Goal: Communication & Community: Answer question/provide support

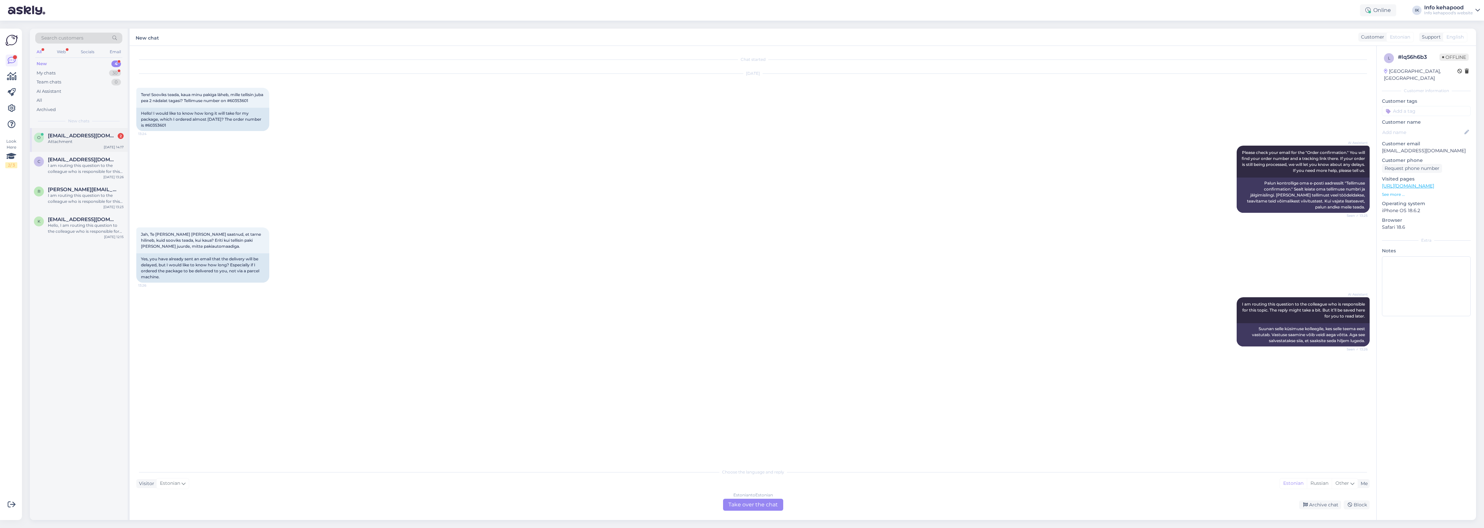
click at [77, 134] on span "[EMAIL_ADDRESS][DOMAIN_NAME]" at bounding box center [82, 136] width 69 height 6
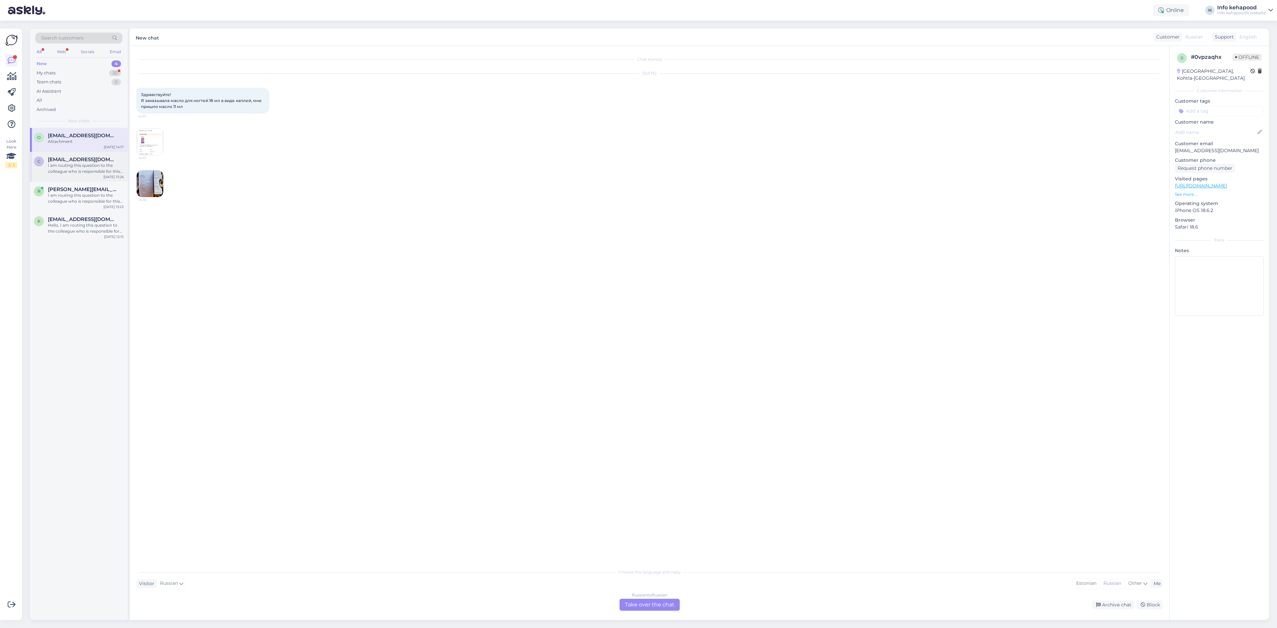
click at [85, 171] on div "I am routing this question to the colleague who is responsible for this topic. …" at bounding box center [86, 169] width 76 height 12
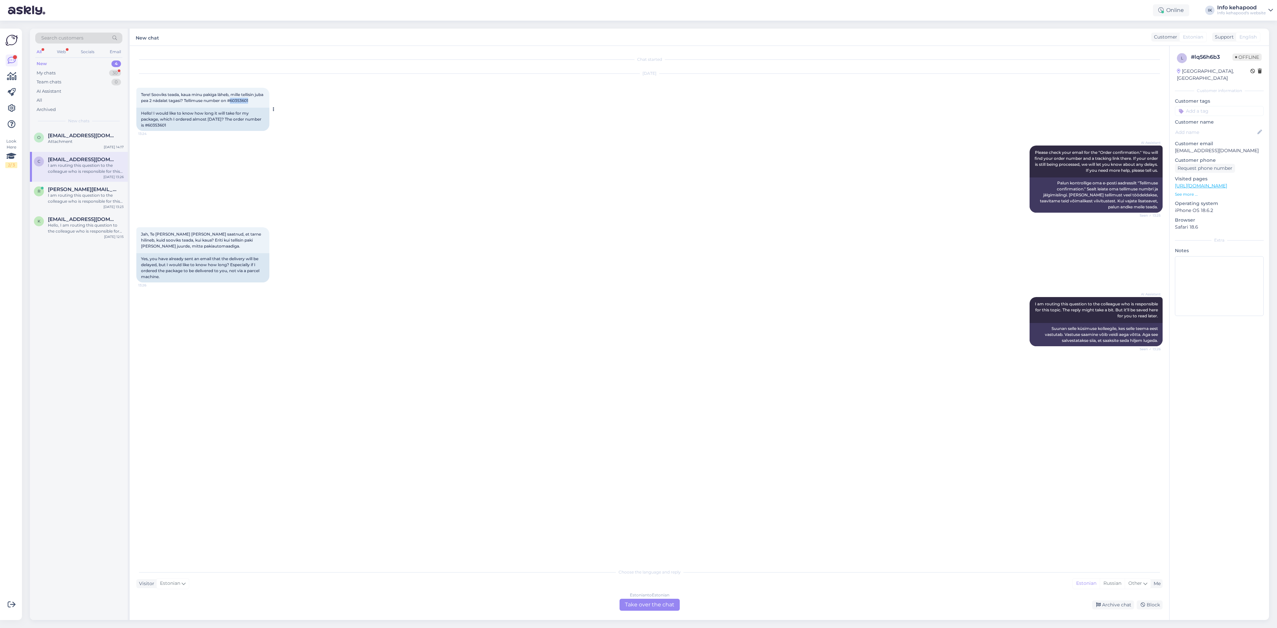
drag, startPoint x: 243, startPoint y: 99, endPoint x: 261, endPoint y: 101, distance: 18.4
click at [261, 101] on div "Tere! Sooviks teada, kaua minu pakiga läheb, mille tellisin juba pea 2 nädalat …" at bounding box center [202, 98] width 133 height 20
copy span "60353601"
click at [378, 217] on div "AI Assistant Please check your email for the "Order confirmation." You will fin…" at bounding box center [649, 179] width 1026 height 82
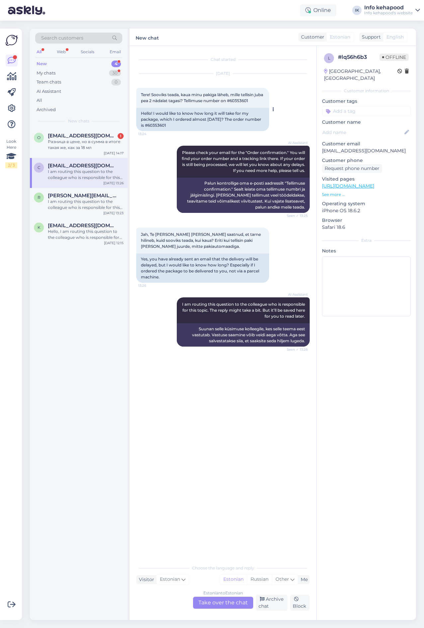
drag, startPoint x: 166, startPoint y: 125, endPoint x: 186, endPoint y: 125, distance: 20.3
click at [186, 125] on div "Hello! I would like to know how long it will take for my package, which I order…" at bounding box center [202, 119] width 133 height 23
copy div "60353601"
click at [206, 528] on div "Estonian to Estonian" at bounding box center [223, 593] width 40 height 6
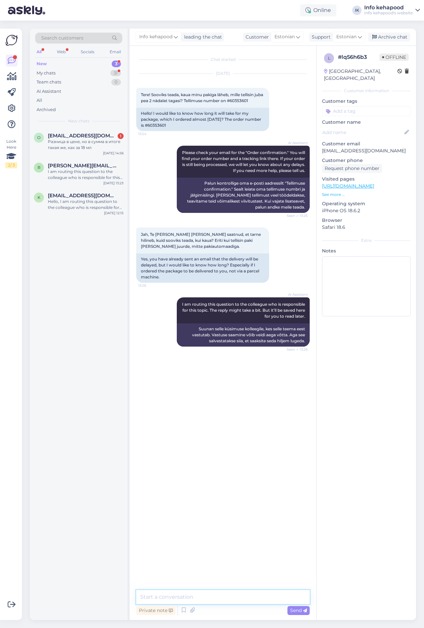
click at [213, 528] on textarea at bounding box center [223, 597] width 174 height 14
paste textarea "Tere, [PERSON_NAME]! Täname Teid tellimuse 60353601 eest. Teavitame Teid, et te…"
type textarea "Tere, [PERSON_NAME]! Täname Teid tellimuse 60353601 eest. Teavitame Teid, et te…"
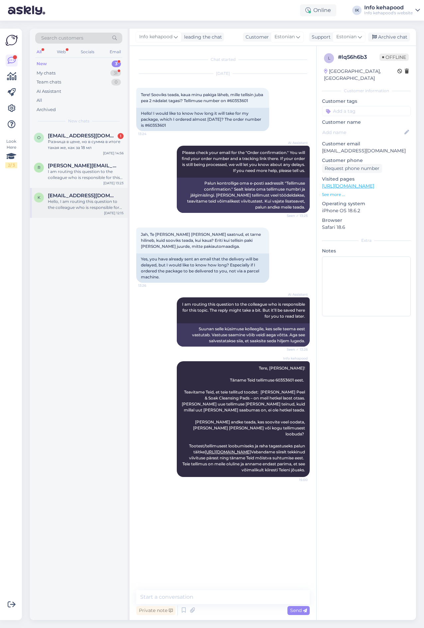
click at [94, 200] on div "Hello, I am routing this question to the colleague who is responsible for this …" at bounding box center [86, 204] width 76 height 12
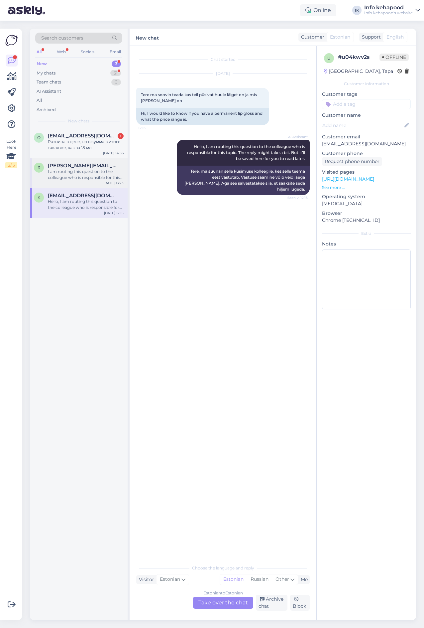
click at [109, 180] on div "I am routing this question to the colleague who is responsible for this topic. …" at bounding box center [86, 175] width 76 height 12
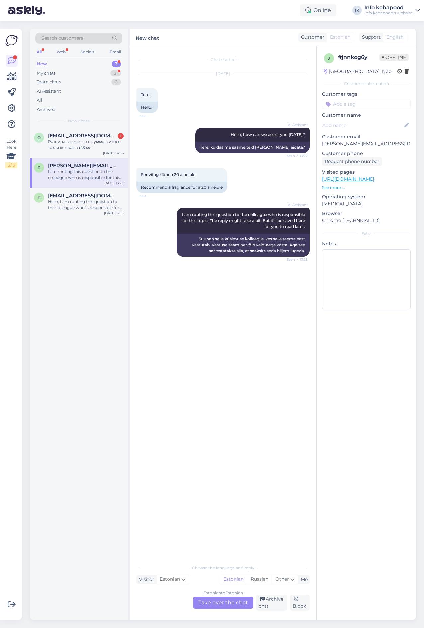
drag, startPoint x: 217, startPoint y: 606, endPoint x: 205, endPoint y: 608, distance: 11.9
click at [209, 528] on div "Estonian to Estonian Take over the chat" at bounding box center [223, 602] width 60 height 12
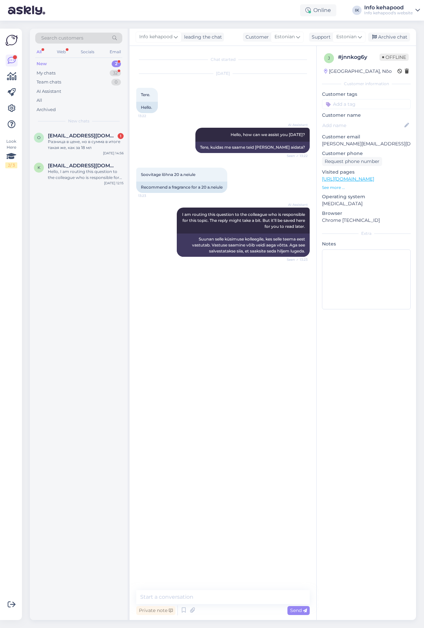
click at [183, 528] on div "Chat started [DATE] Tere. 13:22 Hello. AI Assistant Hello, how can we assist yo…" at bounding box center [223, 333] width 187 height 574
click at [184, 528] on textarea at bounding box center [223, 597] width 174 height 14
type textarea "Tere! Midagi magusamat., värsket? Midagi täpsemat oskate öelda?"
click at [78, 172] on div "Hello, I am routing this question to the colleague who is responsible for this …" at bounding box center [86, 175] width 76 height 12
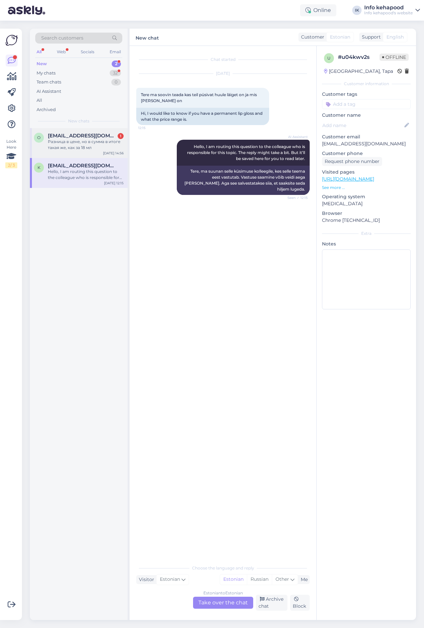
click at [76, 143] on div "Разница в цене, но в сумма в итоге такая же, как за 18 мл" at bounding box center [86, 145] width 76 height 12
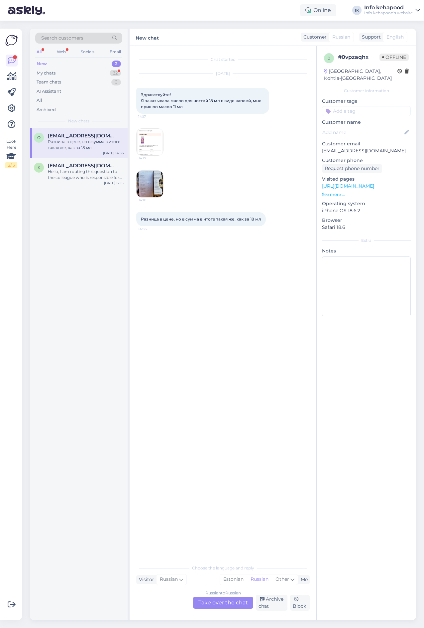
click at [160, 143] on img at bounding box center [150, 142] width 27 height 27
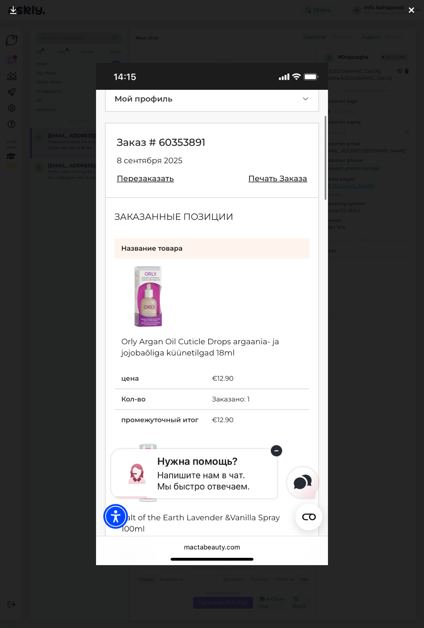
click at [352, 290] on div at bounding box center [212, 314] width 424 height 628
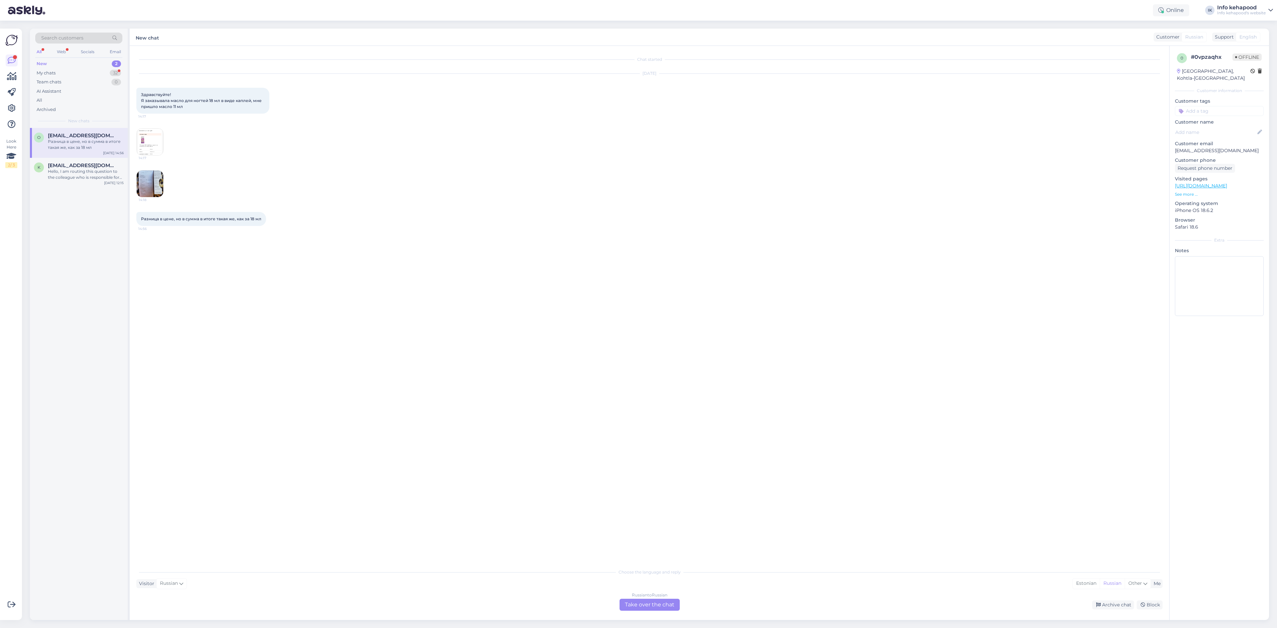
click at [152, 184] on img at bounding box center [150, 184] width 27 height 27
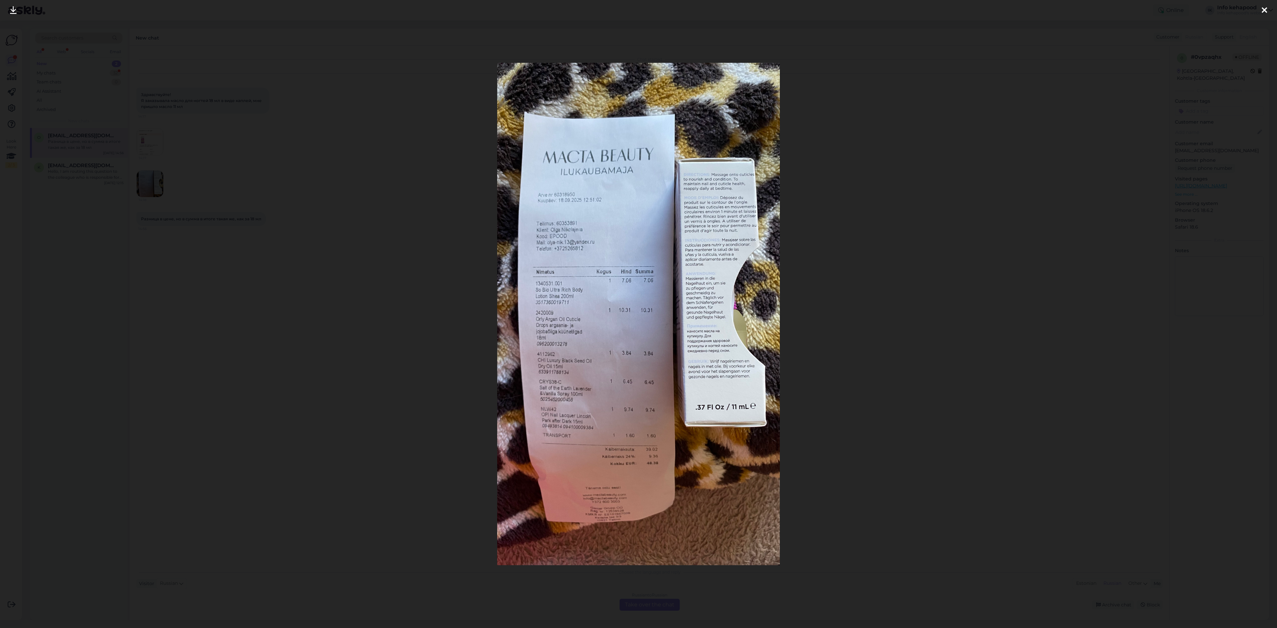
drag, startPoint x: 843, startPoint y: 364, endPoint x: 840, endPoint y: 365, distance: 3.5
click at [843, 365] on div at bounding box center [638, 314] width 1277 height 628
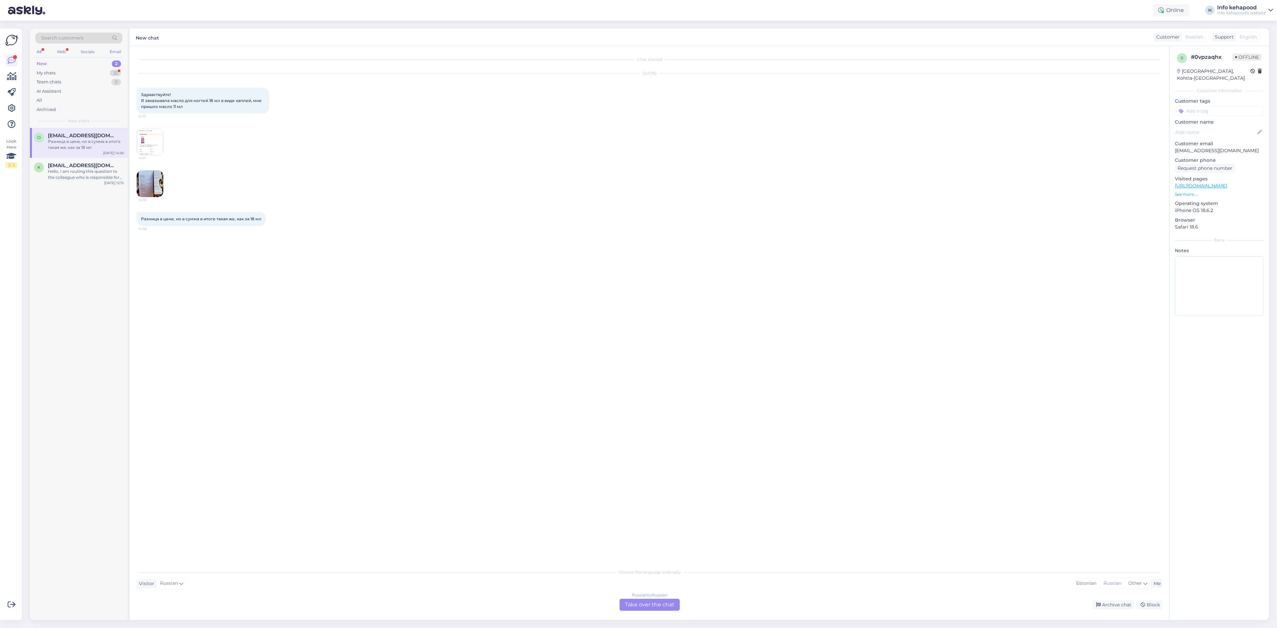
click at [143, 177] on img at bounding box center [150, 184] width 27 height 27
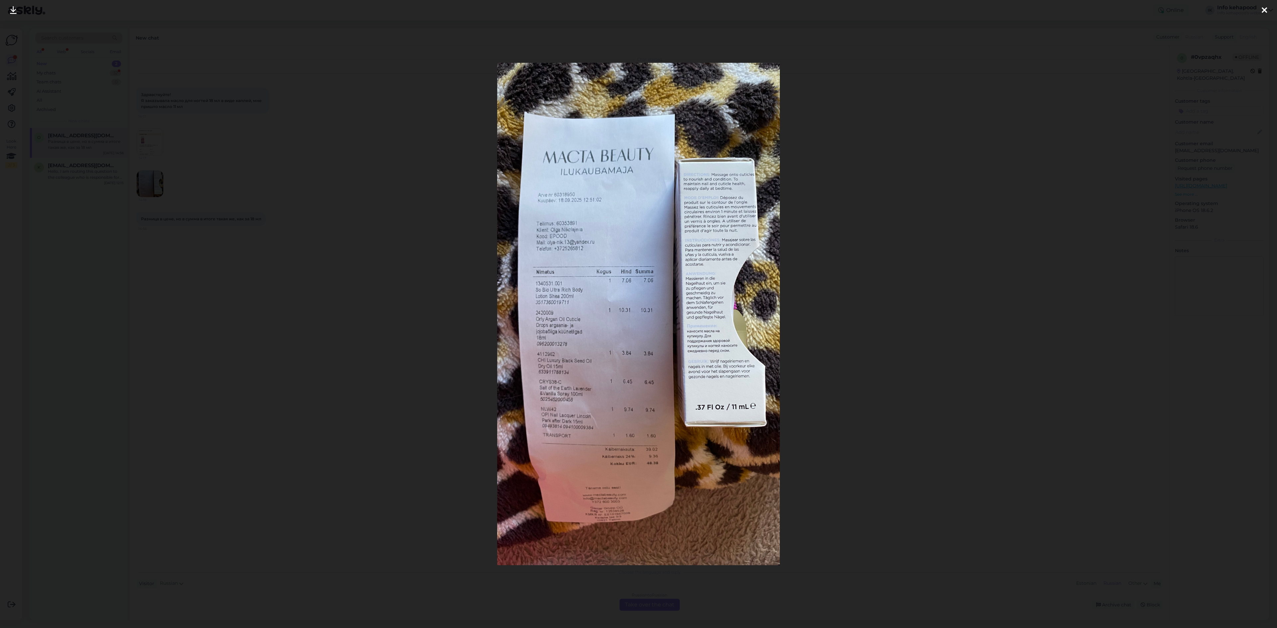
click at [556, 356] on img at bounding box center [638, 314] width 283 height 503
click at [892, 205] on div at bounding box center [638, 314] width 1277 height 628
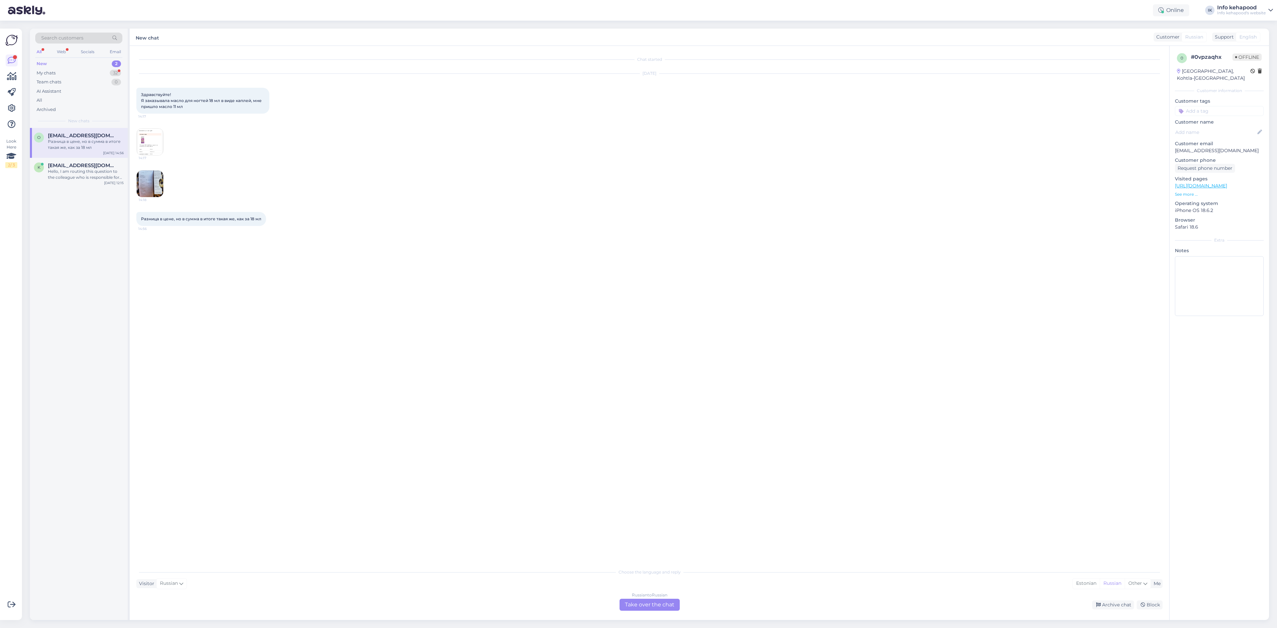
click at [154, 148] on img at bounding box center [150, 142] width 27 height 27
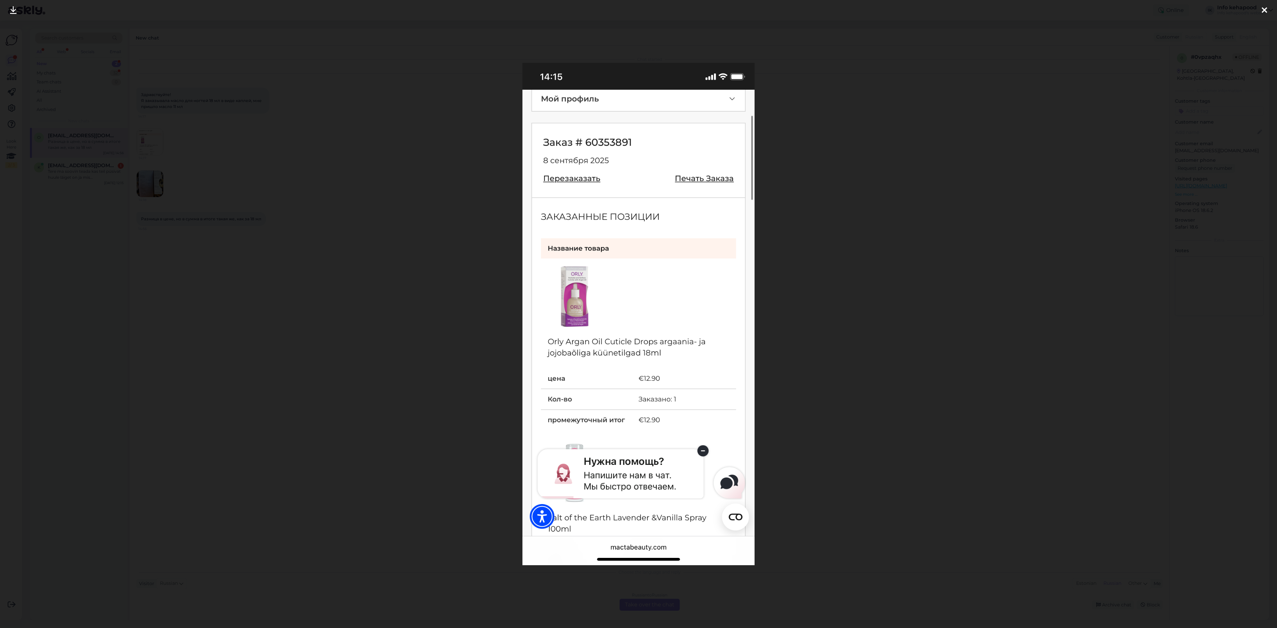
drag, startPoint x: 1059, startPoint y: 149, endPoint x: 1058, endPoint y: 144, distance: 5.1
click at [1059, 147] on div at bounding box center [638, 314] width 1277 height 628
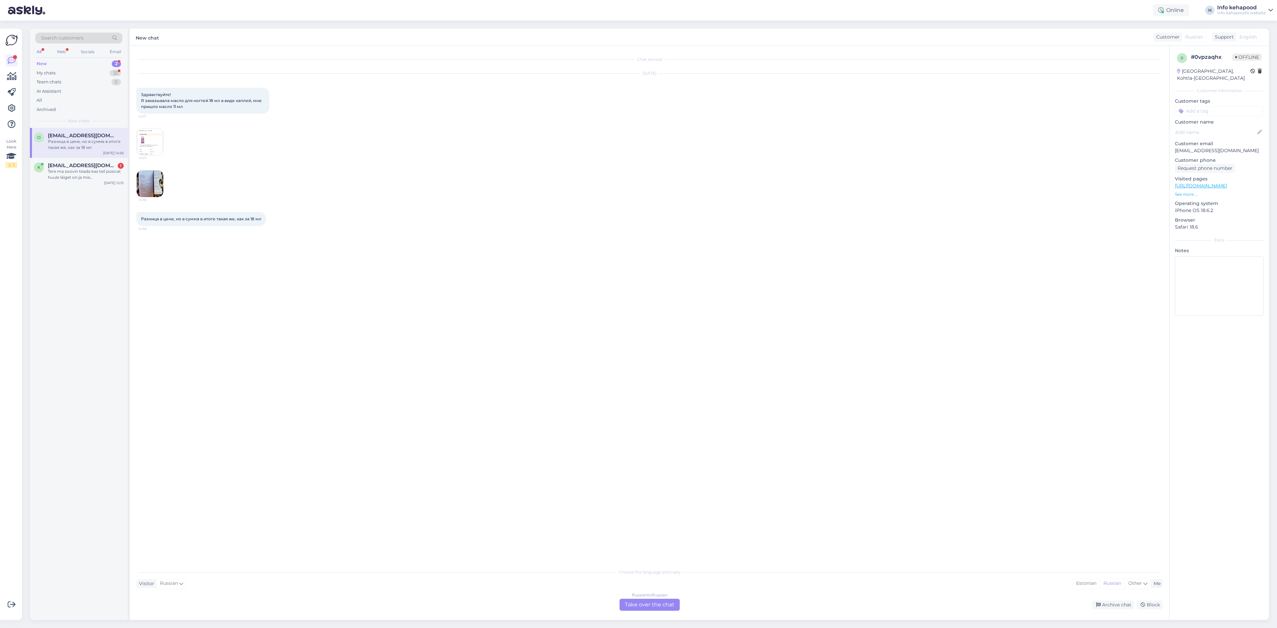
click at [151, 150] on img at bounding box center [150, 142] width 27 height 27
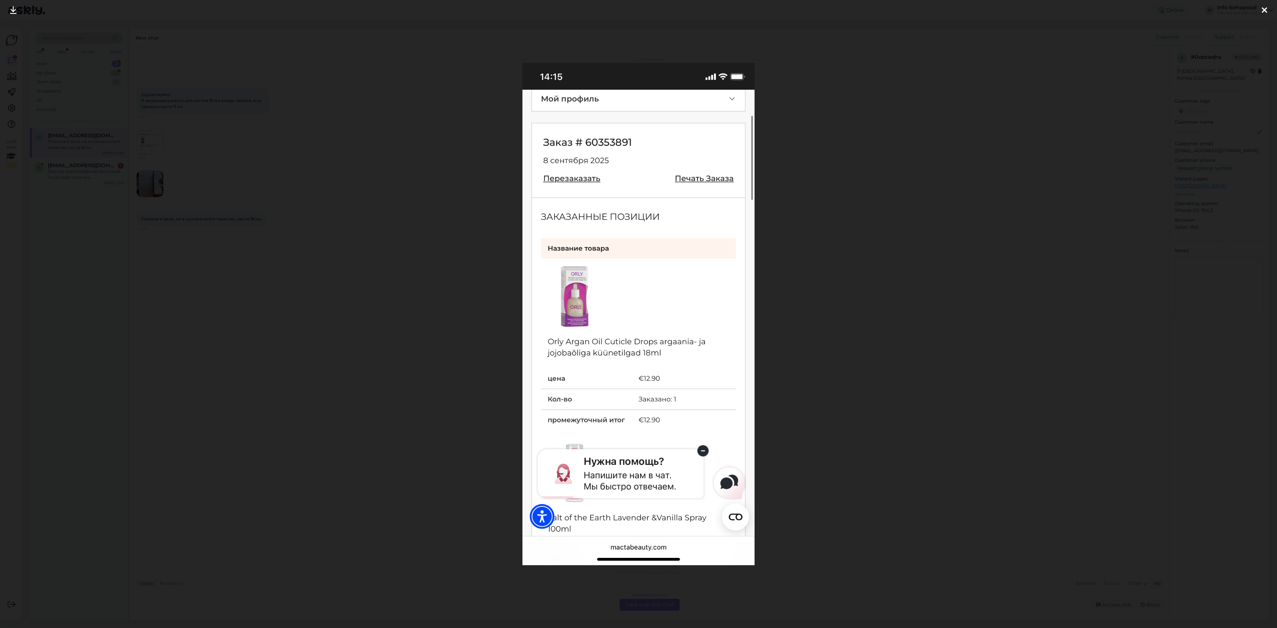
click at [215, 244] on div at bounding box center [638, 314] width 1277 height 628
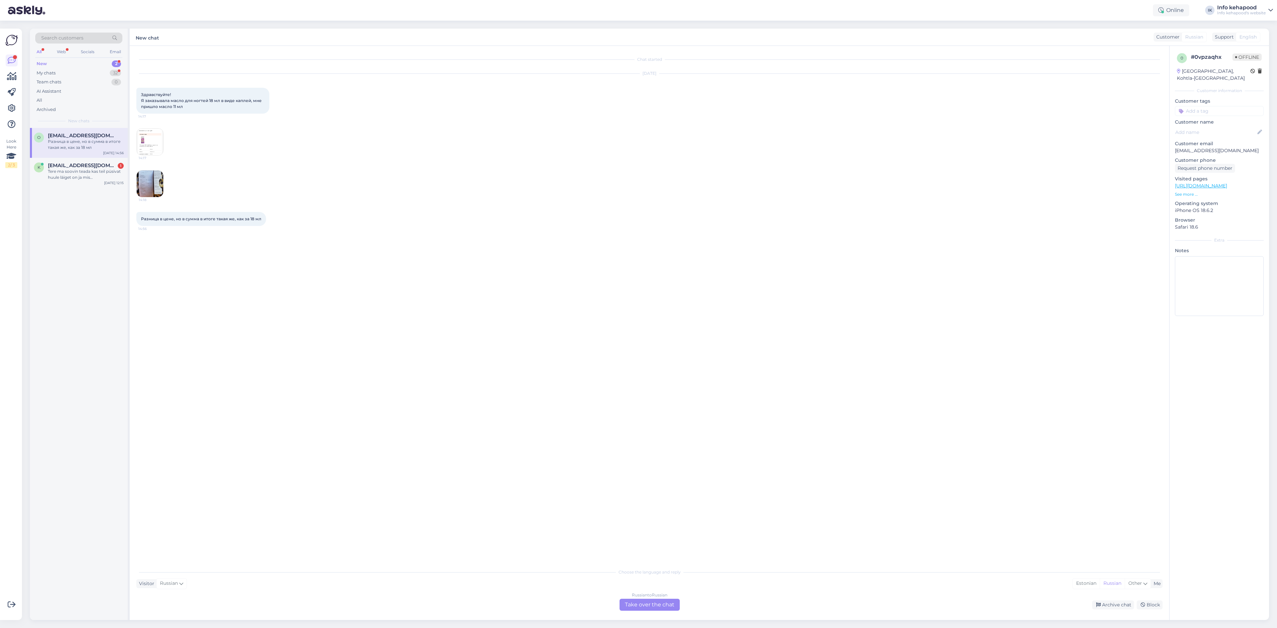
click at [145, 133] on img at bounding box center [150, 142] width 27 height 27
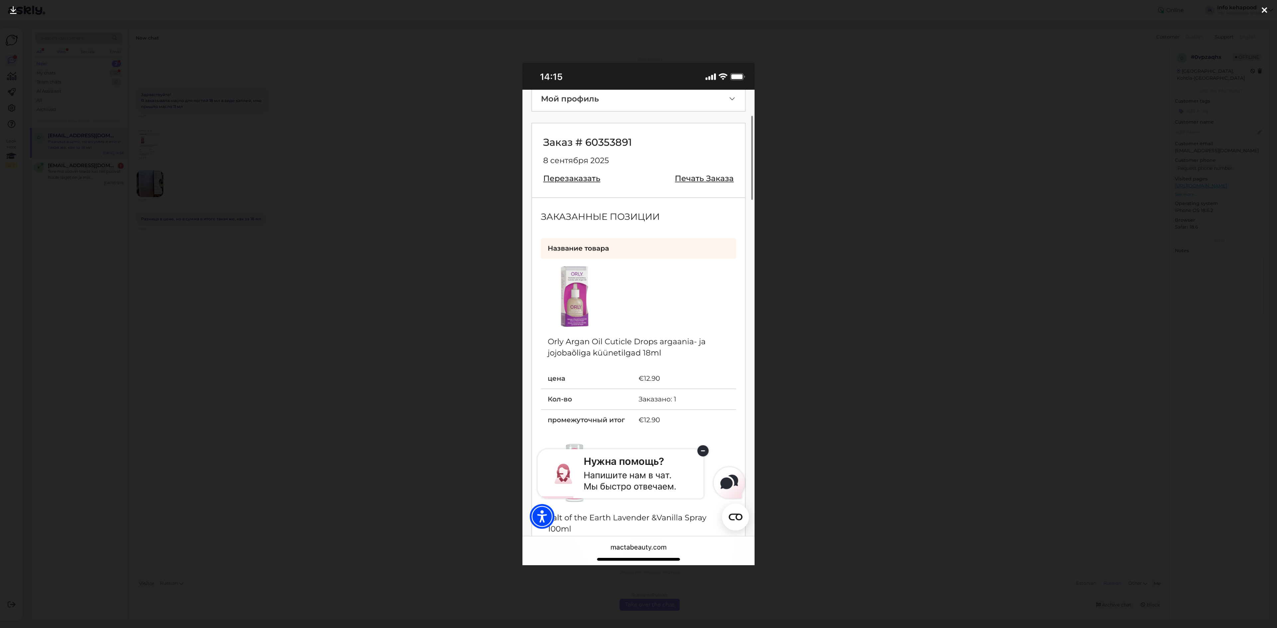
click at [149, 135] on div at bounding box center [638, 314] width 1277 height 628
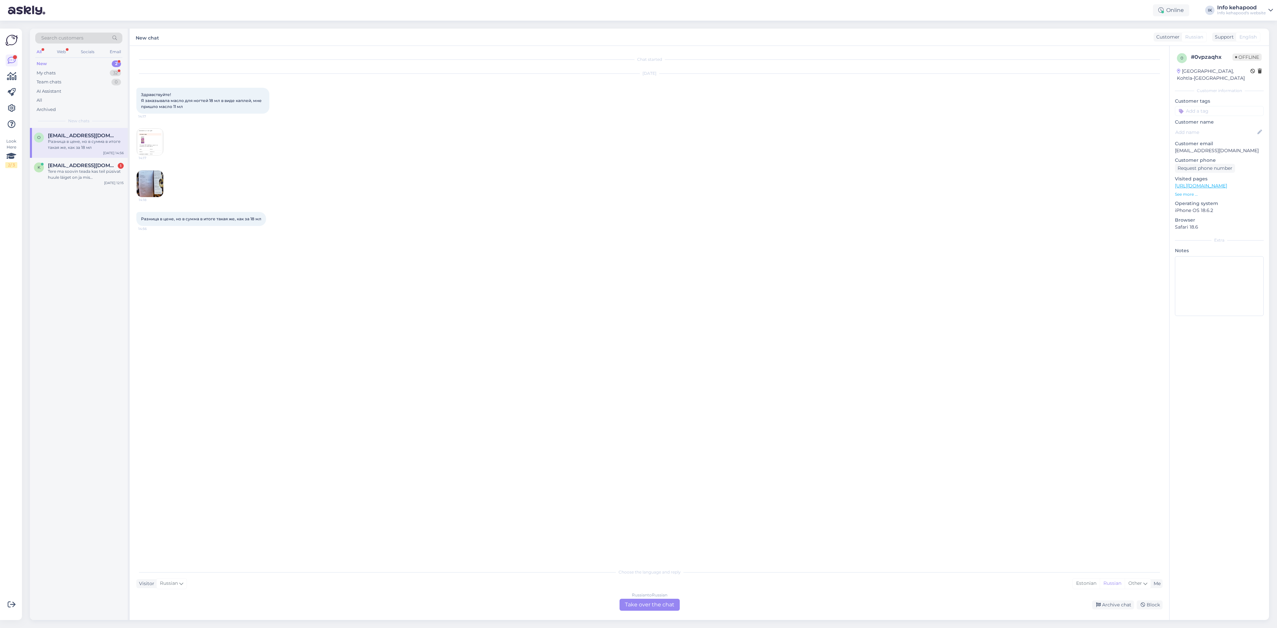
click at [156, 156] on span "14:17" at bounding box center [151, 158] width 25 height 5
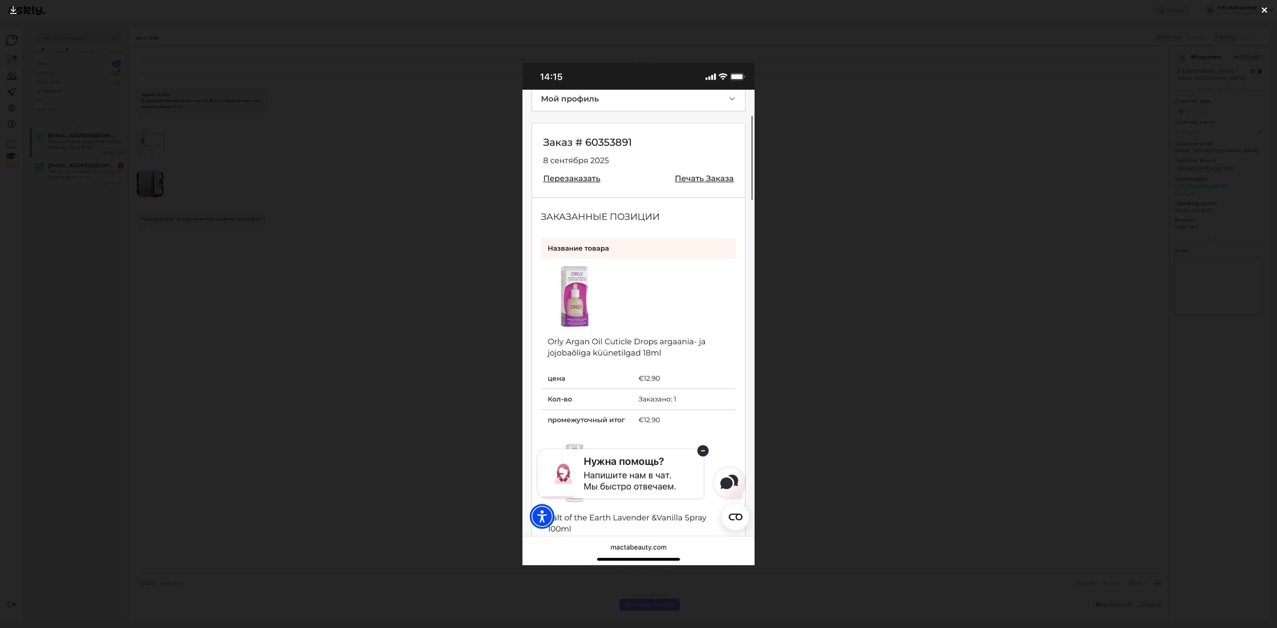
click at [456, 235] on div at bounding box center [638, 314] width 1277 height 628
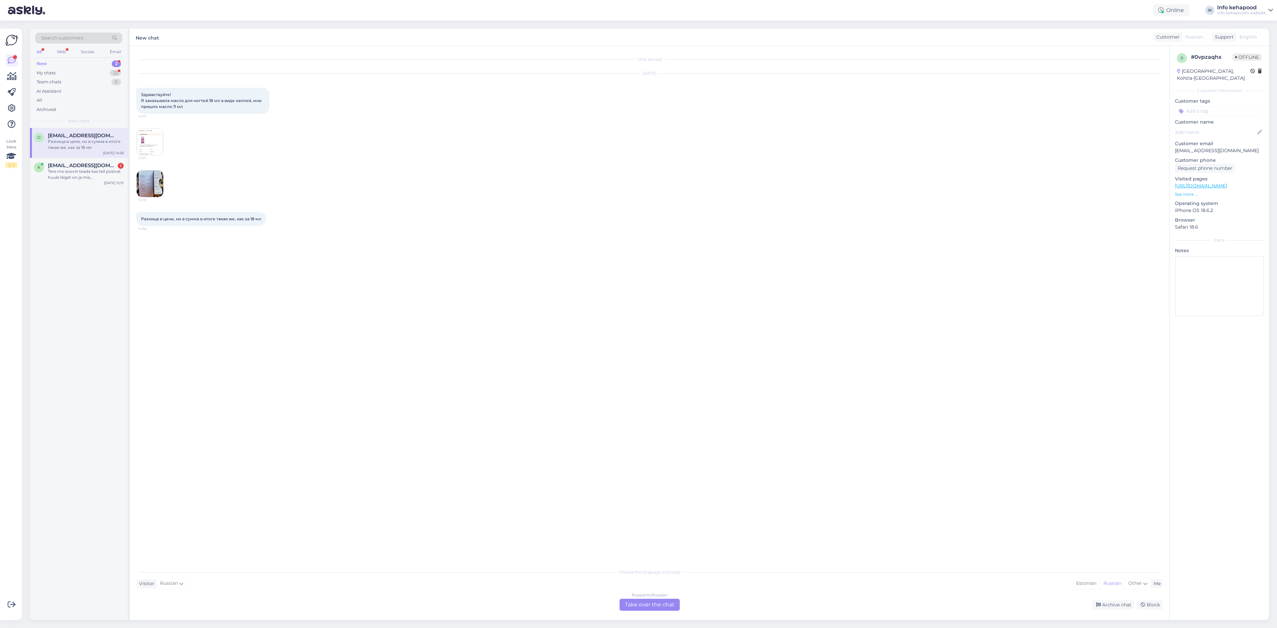
click at [154, 180] on img at bounding box center [150, 184] width 27 height 27
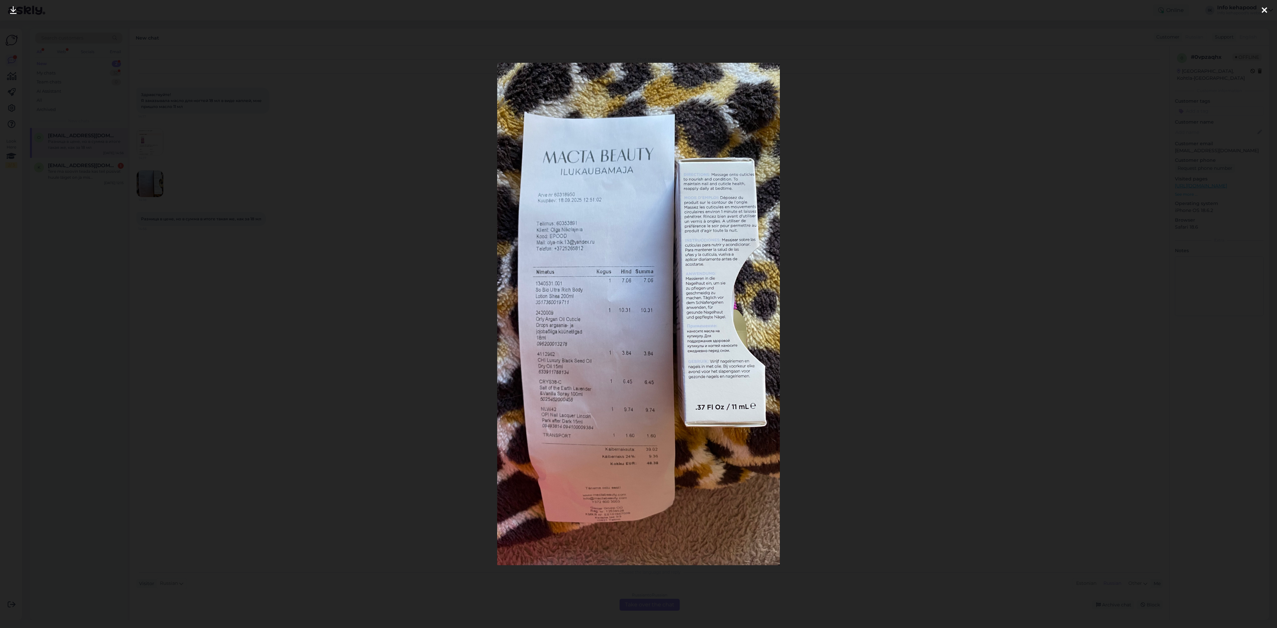
click at [928, 253] on div at bounding box center [638, 314] width 1277 height 628
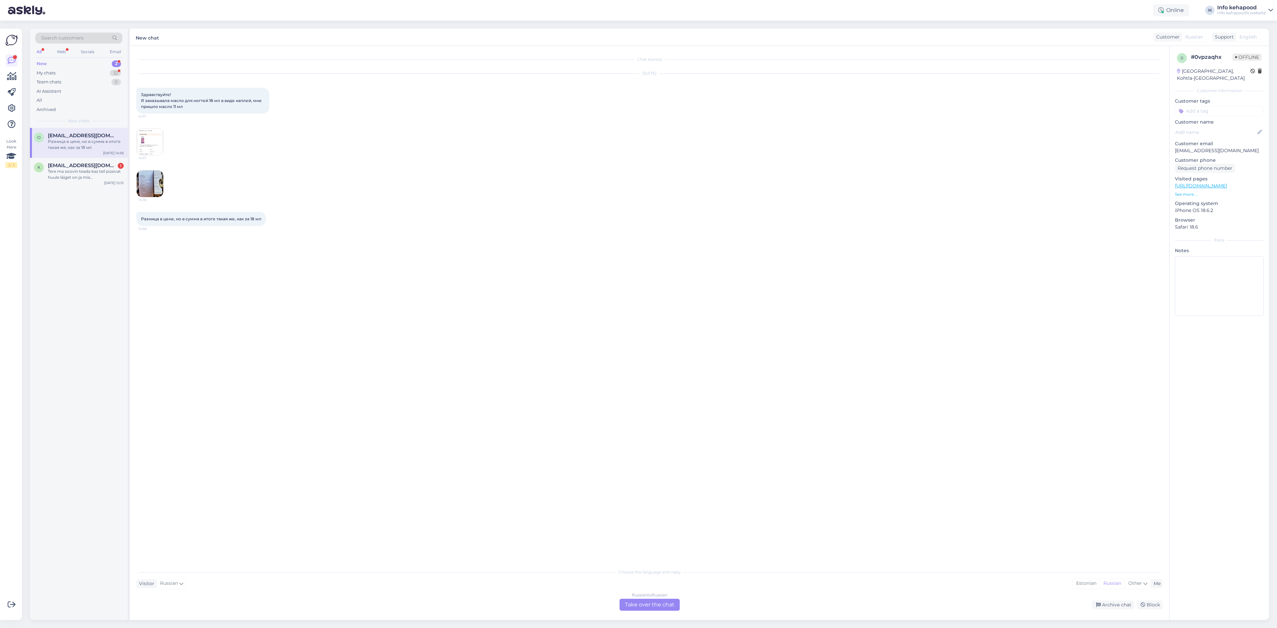
click at [145, 194] on img at bounding box center [150, 184] width 27 height 27
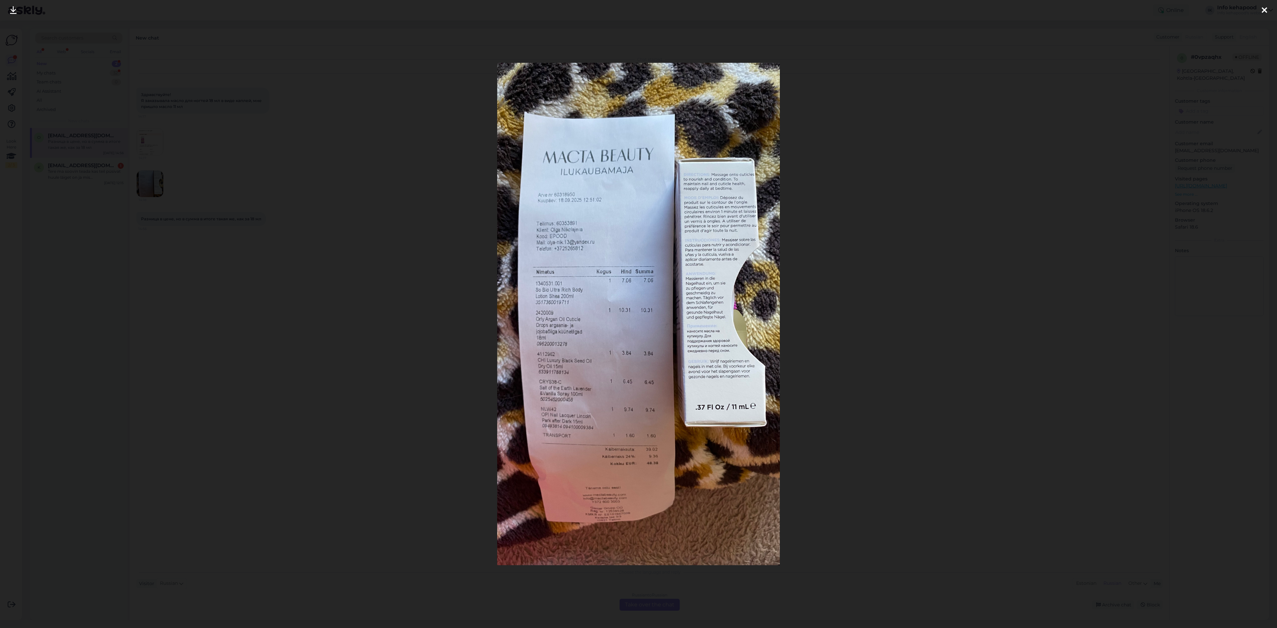
click at [835, 390] on div at bounding box center [638, 314] width 1277 height 628
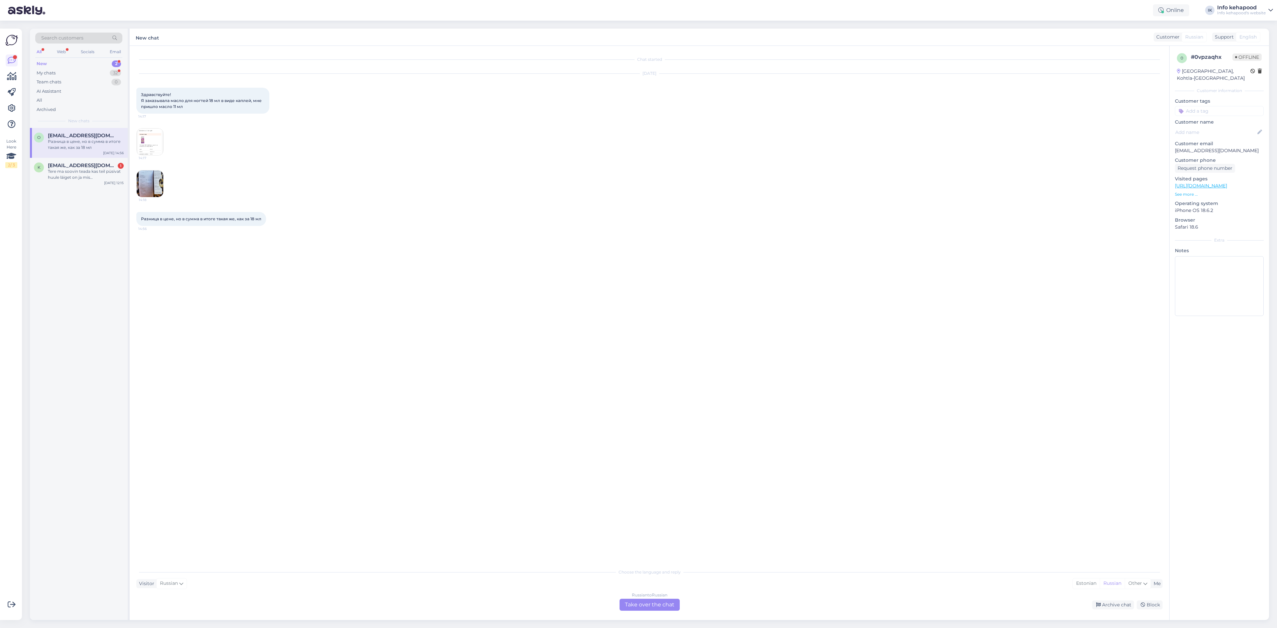
click at [147, 145] on img at bounding box center [150, 142] width 27 height 27
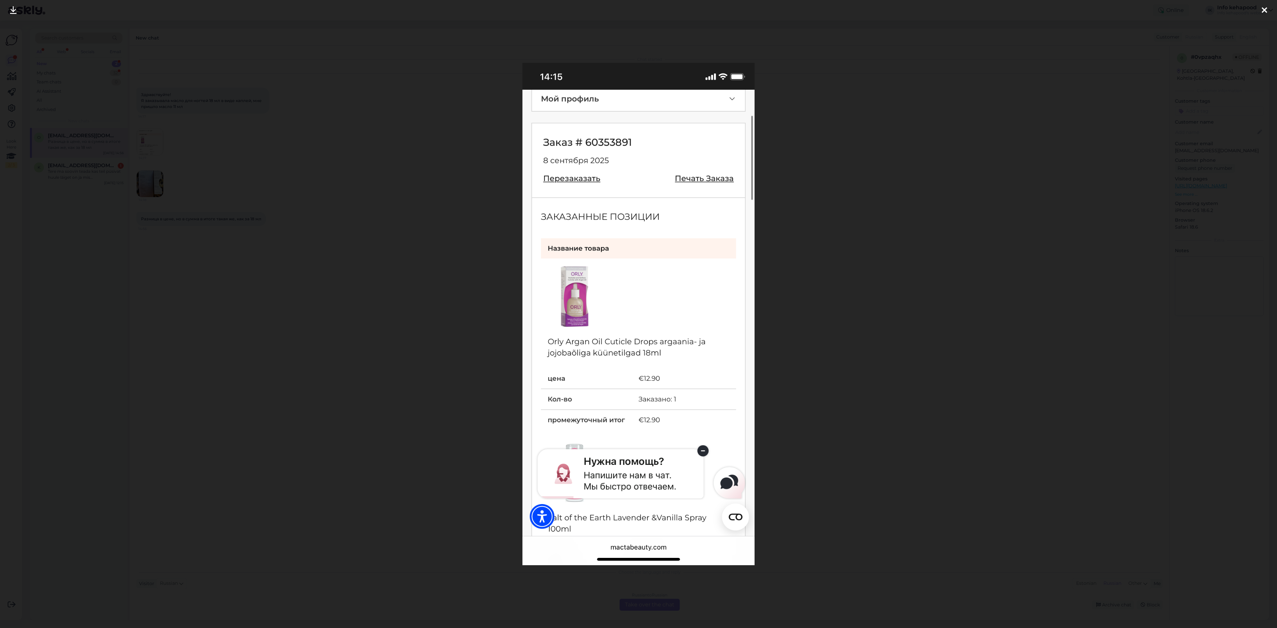
click at [897, 196] on div at bounding box center [638, 314] width 1277 height 628
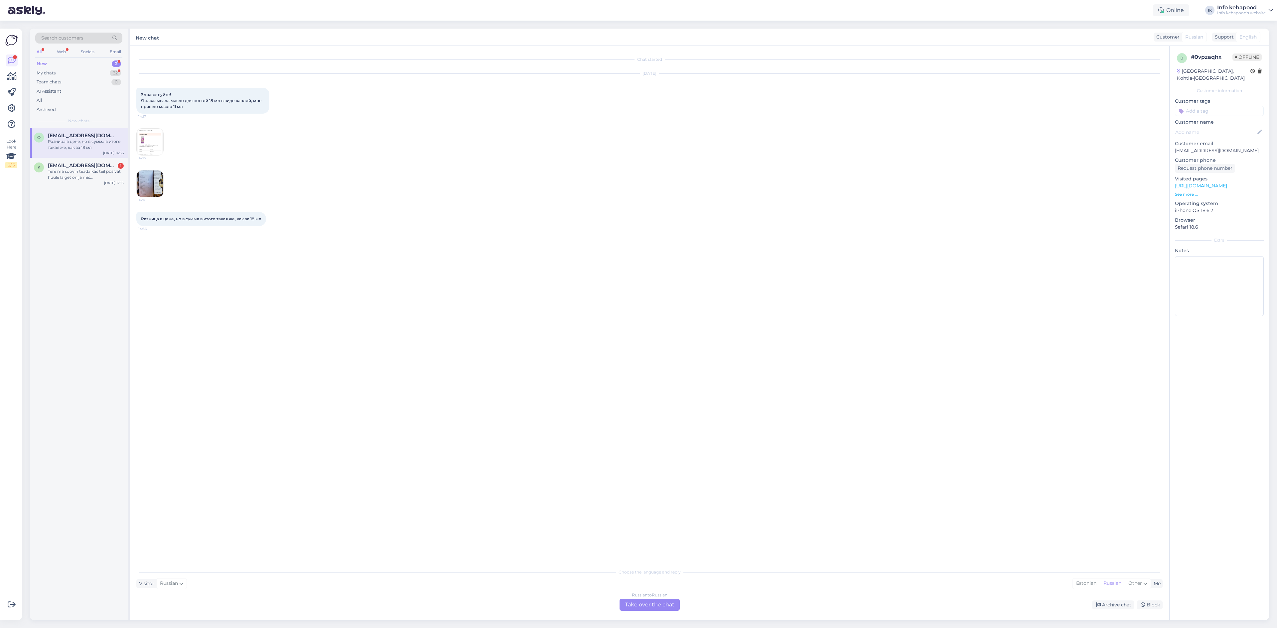
click at [165, 180] on div "14:18" at bounding box center [649, 184] width 1026 height 42
click at [153, 184] on img at bounding box center [150, 184] width 27 height 27
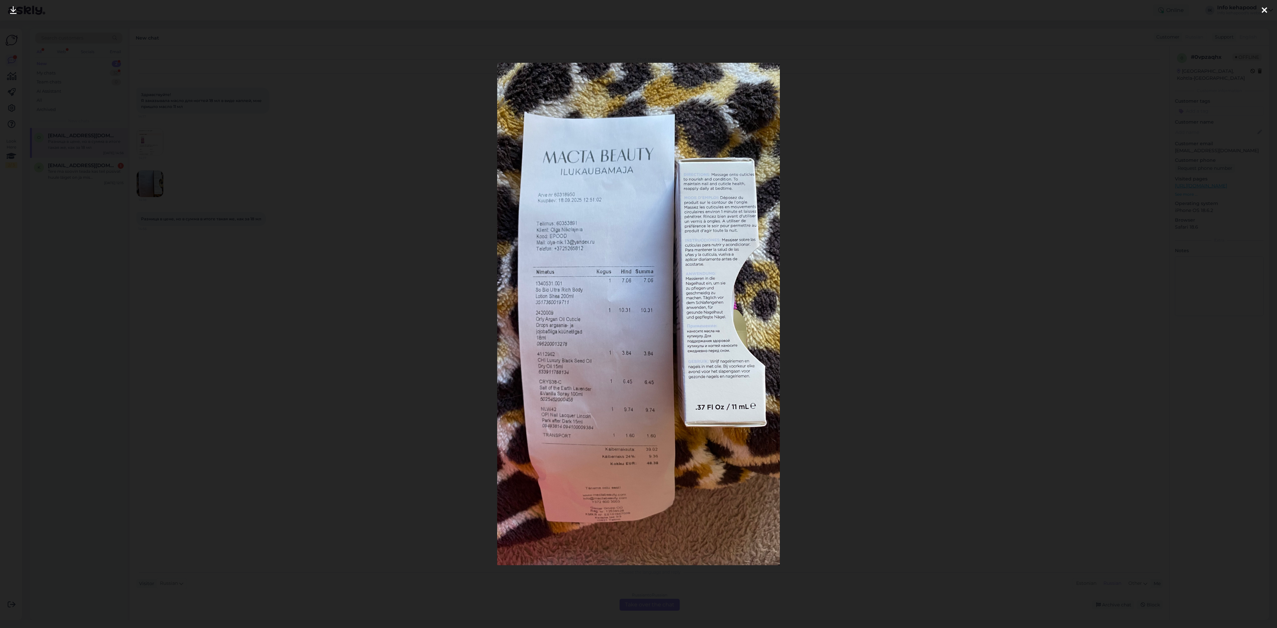
click at [886, 228] on div at bounding box center [638, 314] width 1277 height 628
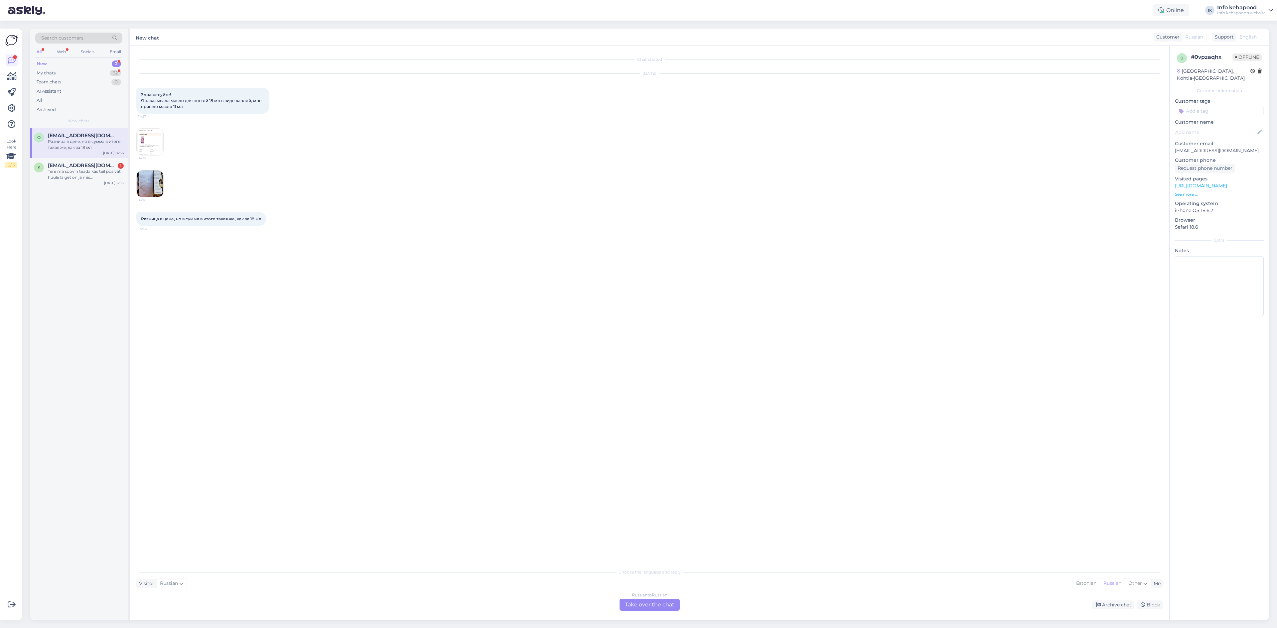
drag, startPoint x: 647, startPoint y: 596, endPoint x: 641, endPoint y: 597, distance: 5.5
click at [645, 528] on div "Russian to Russian" at bounding box center [650, 595] width 36 height 6
click at [1201, 37] on span "Russian" at bounding box center [1200, 36] width 18 height 7
click at [1181, 52] on input "en" at bounding box center [1191, 51] width 63 height 10
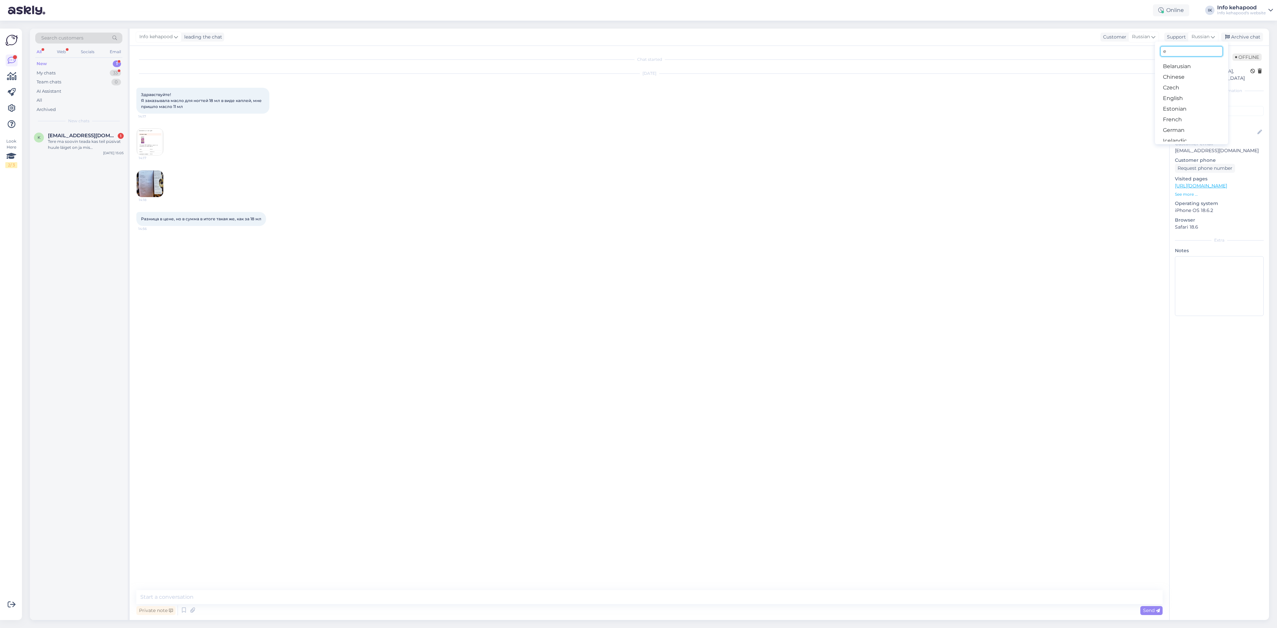
type input "es"
click at [1188, 77] on link "Estonian" at bounding box center [1191, 77] width 73 height 11
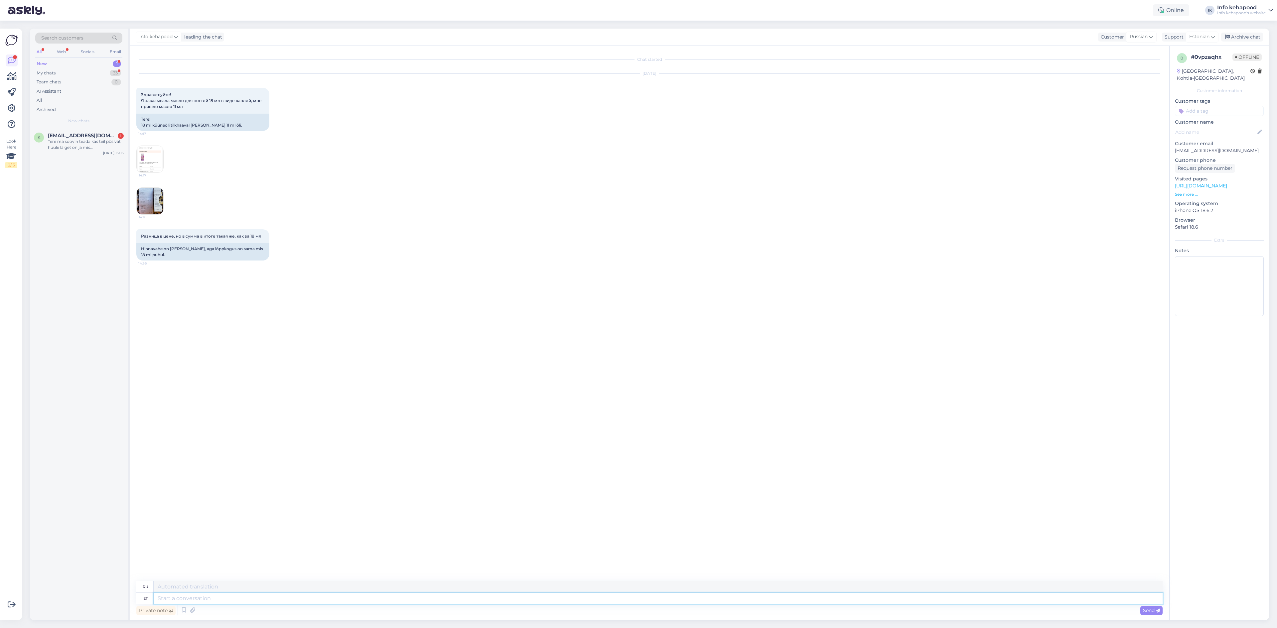
click at [215, 528] on textarea at bounding box center [658, 598] width 1009 height 11
type textarea "Tere"
type textarea "Привет"
type textarea "Tere!"
type textarea "Привет!"
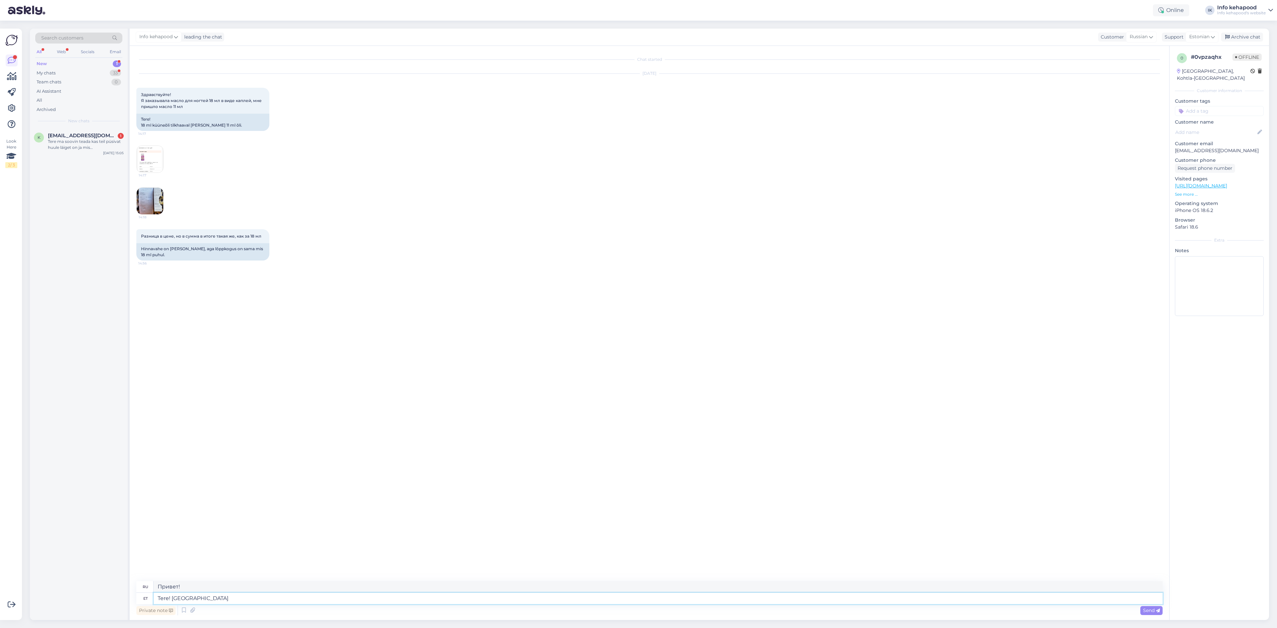
type textarea "Tere! Palun s"
type textarea "Здравствуйте! Пожалуйста."
type textarea "Tere! Palun saatk"
type textarea "Здравствуйте! Пожалуйста, отправьте"
type textarea "Tere! Palun saatke ribakoodist p"
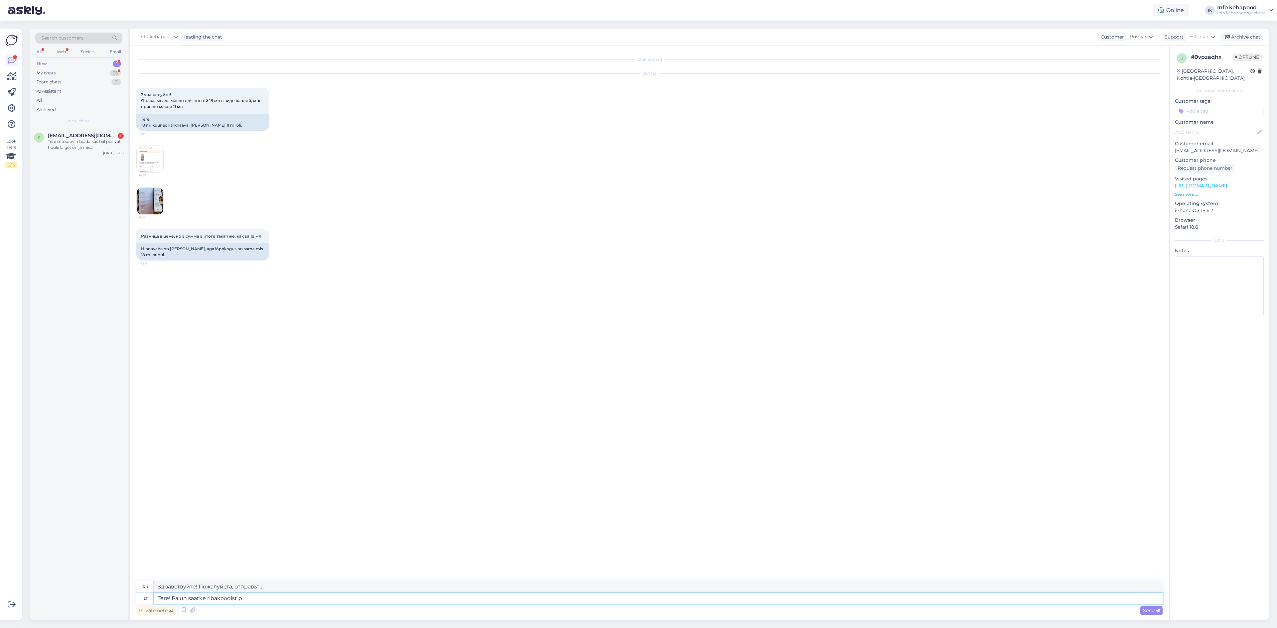
type textarea "Здравствуйте! Пожалуйста, пришлите штрихкод."
type textarea "Tere! Palun saatke ribakoodist pilt."
type textarea "Здравствуйте! Пожалуйста, пришлите фотографию штрихкода."
type textarea "Tere! Palun saatke ribakoodist pilt."
click at [1149, 528] on span "Send" at bounding box center [1151, 611] width 17 height 6
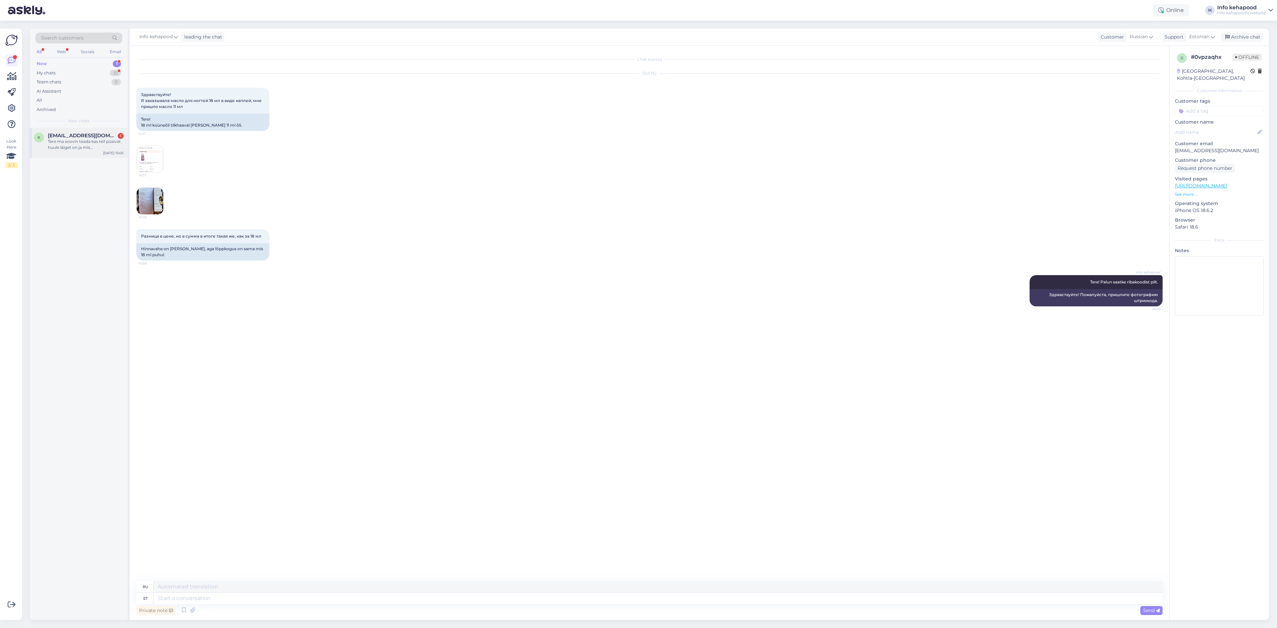
drag, startPoint x: 907, startPoint y: 479, endPoint x: 54, endPoint y: 153, distance: 913.3
click at [54, 153] on div "k [EMAIL_ADDRESS][DOMAIN_NAME] 1 Tere ma soovin teada kas teil püsivat huule lä…" at bounding box center [79, 143] width 98 height 30
